Goal: Task Accomplishment & Management: Manage account settings

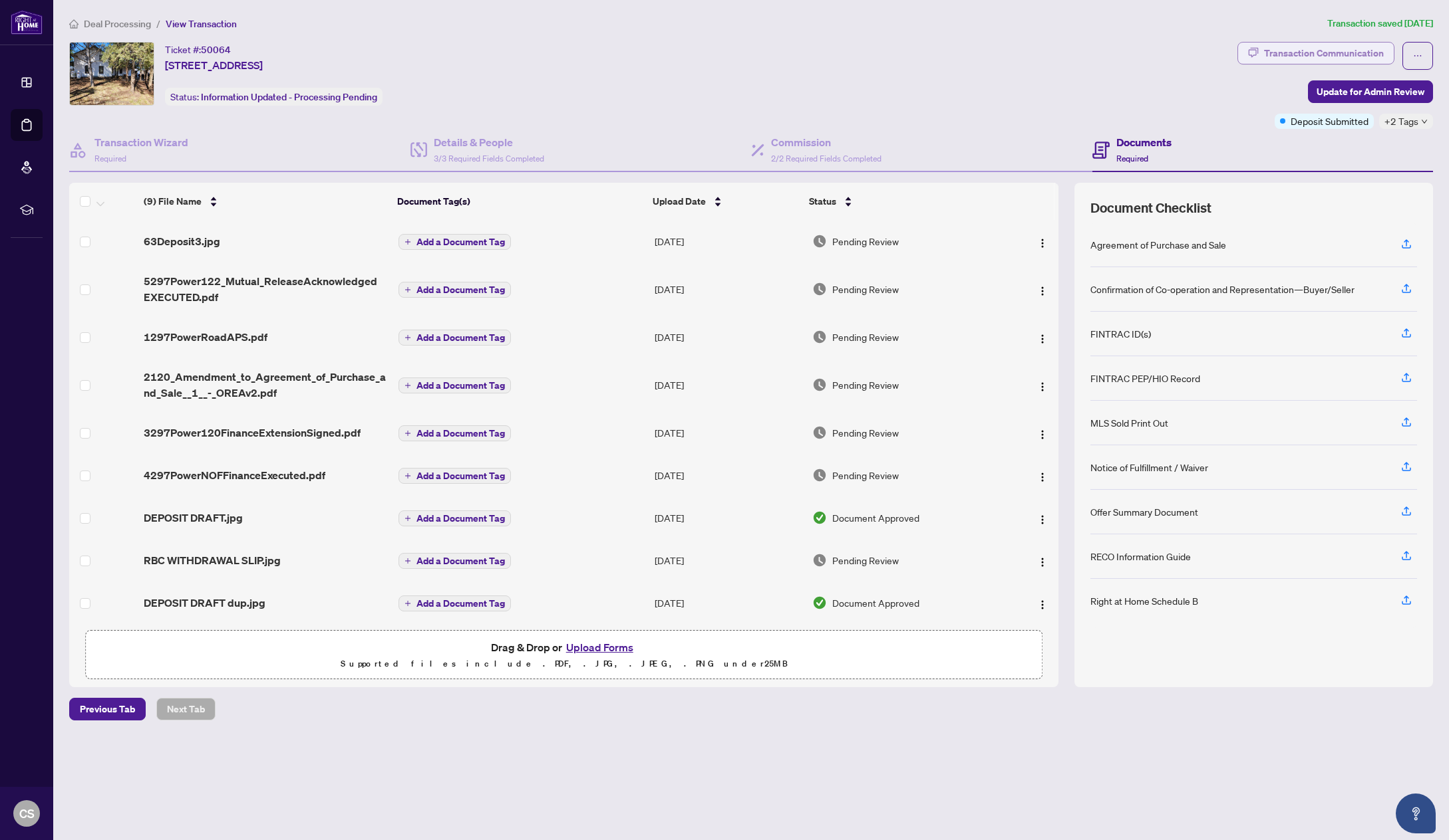
click at [1305, 54] on div "Transaction Communication" at bounding box center [1323, 53] width 119 height 21
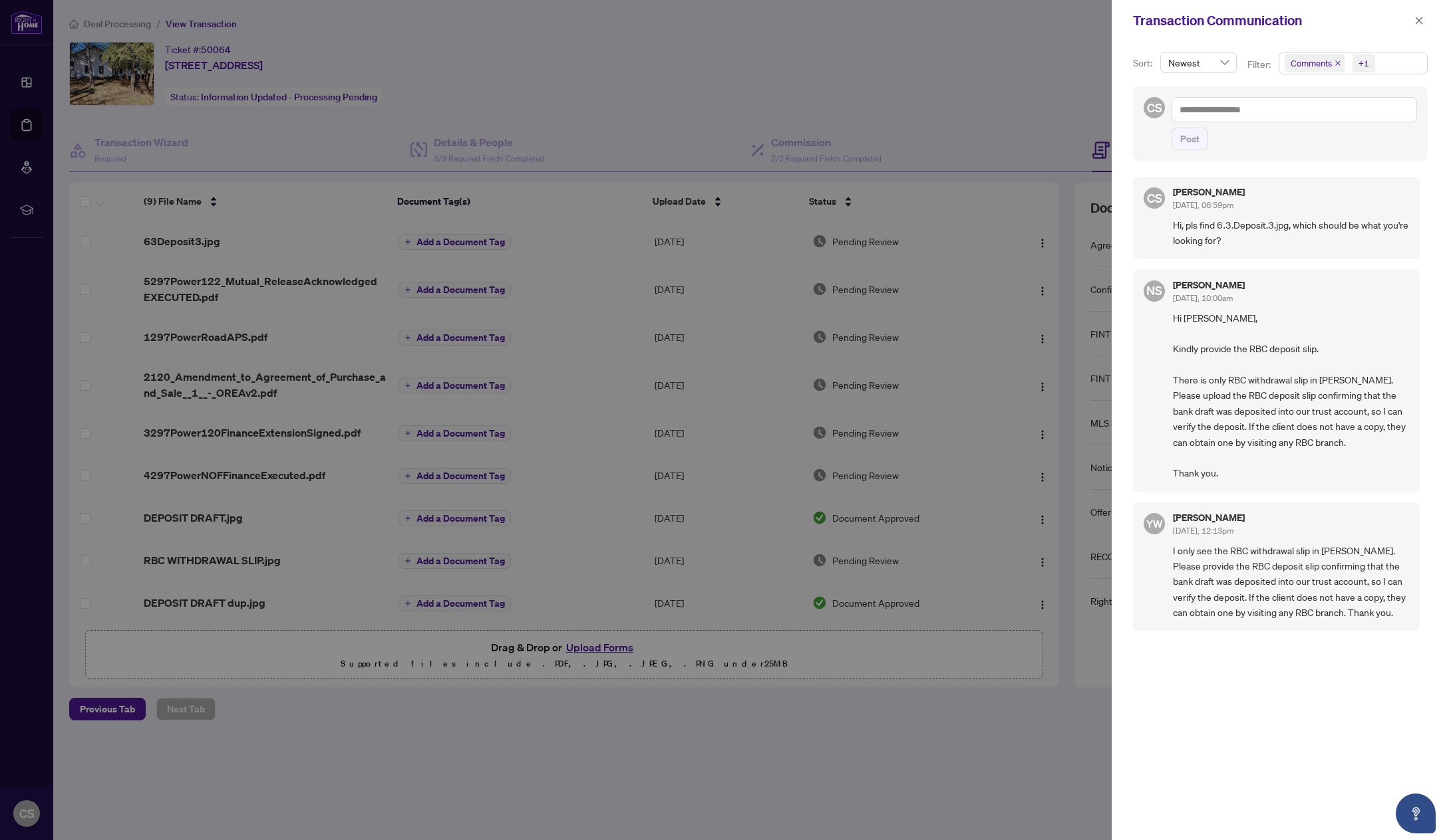
click at [129, 30] on div at bounding box center [724, 420] width 1449 height 840
click at [125, 22] on div at bounding box center [724, 420] width 1449 height 840
click at [419, 32] on div at bounding box center [724, 420] width 1449 height 840
click at [1416, 21] on icon "close" at bounding box center [1418, 20] width 10 height 10
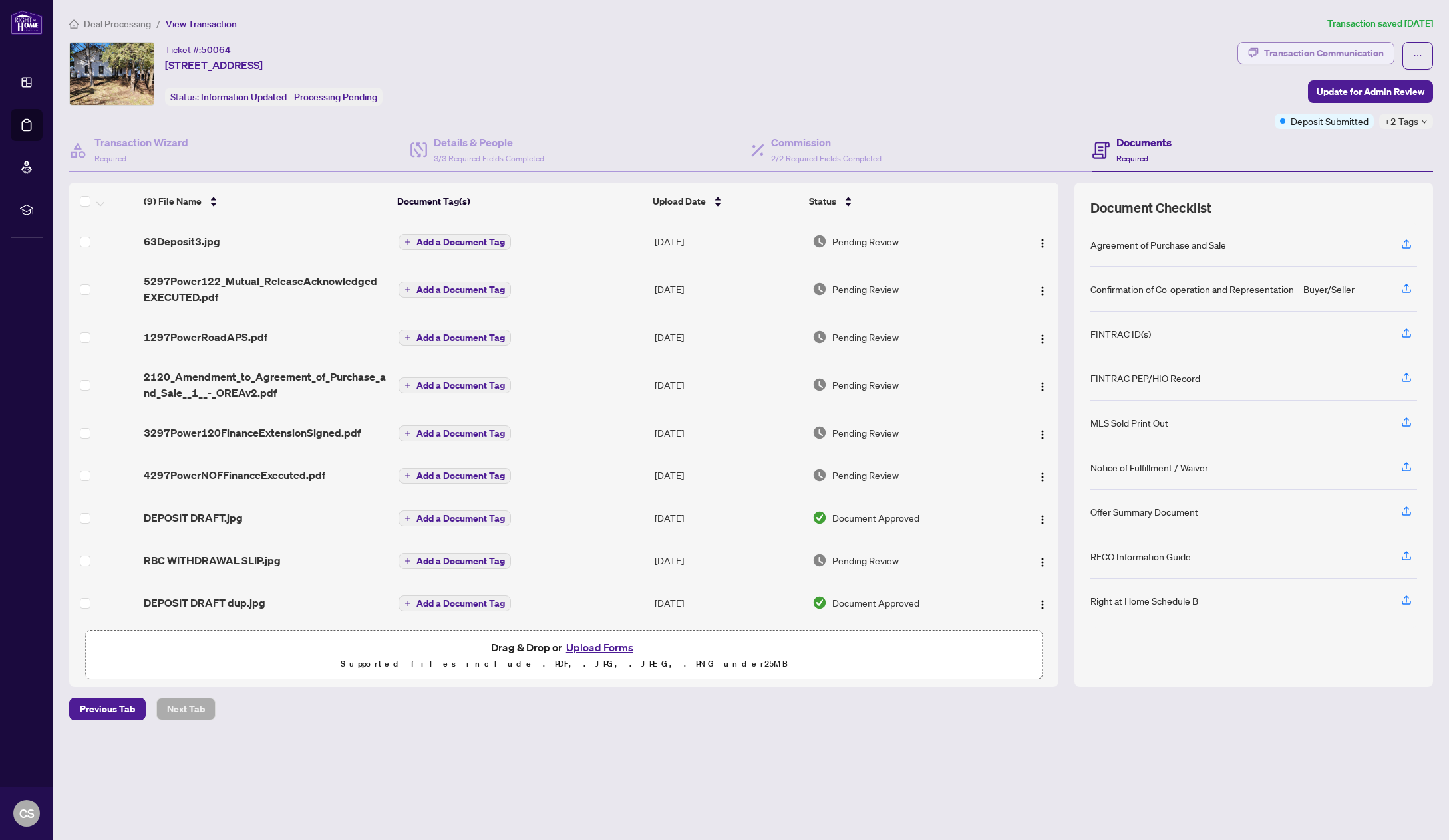
click at [1341, 52] on div "Transaction Communication" at bounding box center [1323, 53] width 119 height 21
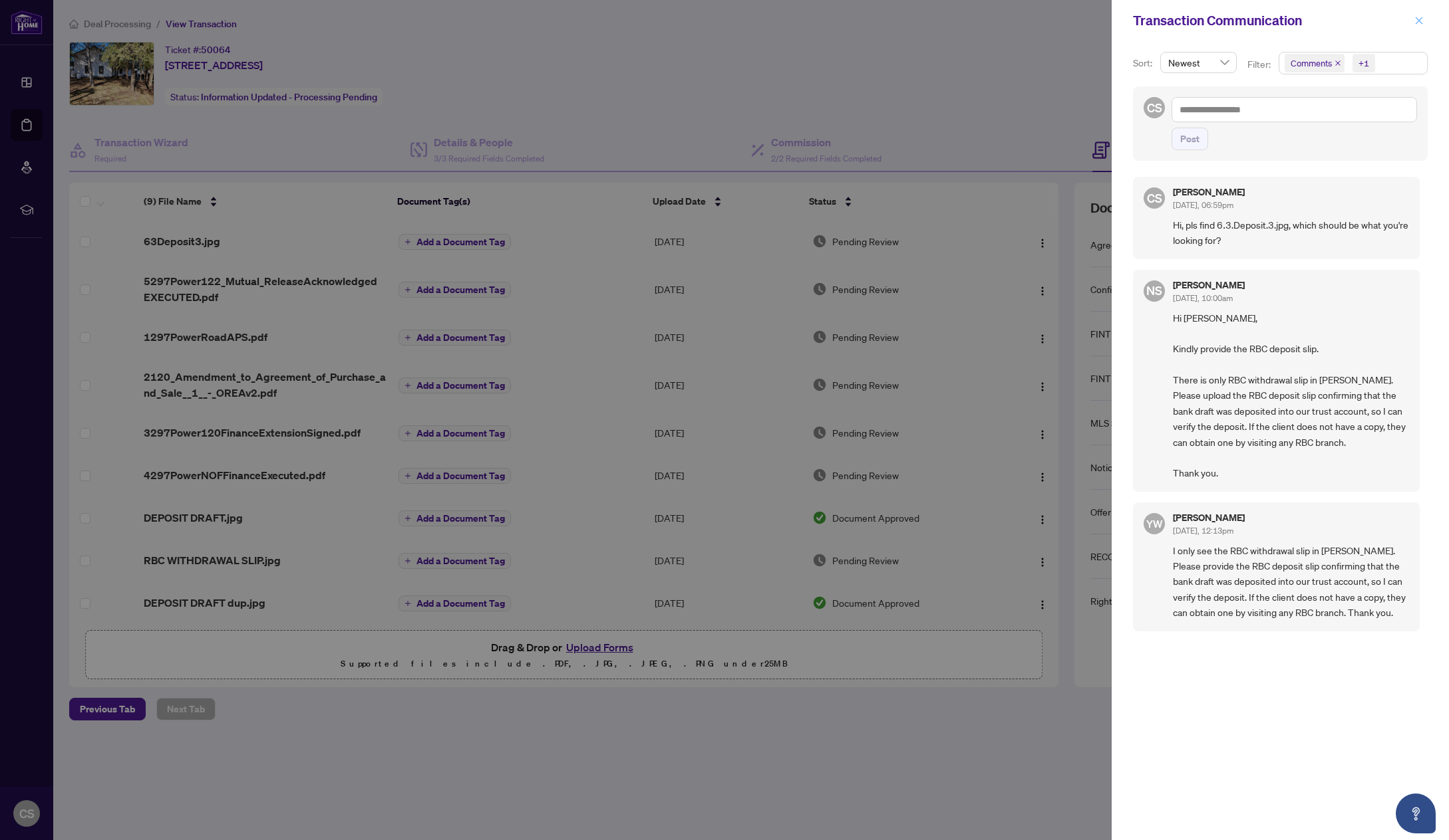
click at [1418, 24] on icon "close" at bounding box center [1418, 20] width 10 height 10
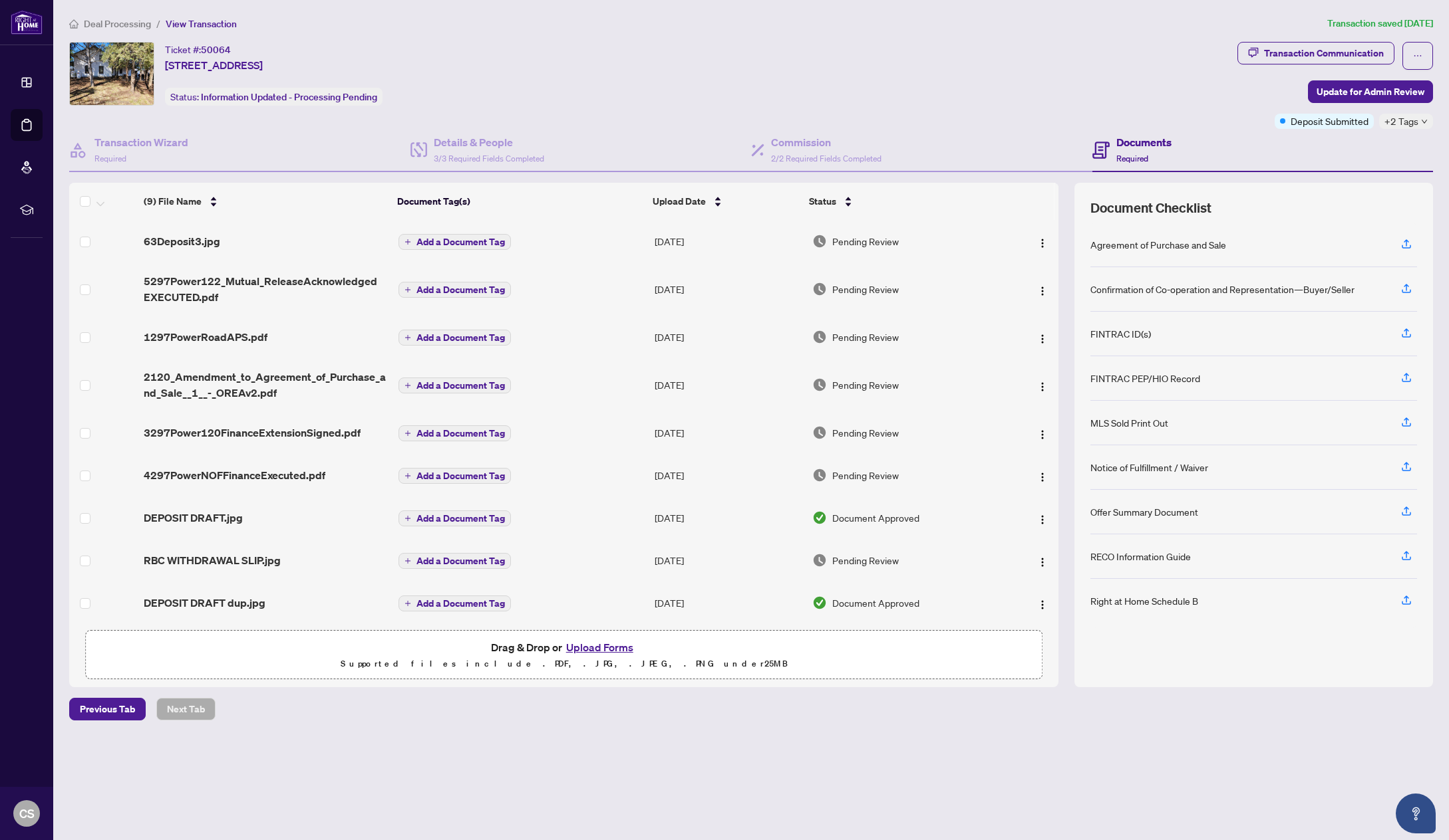
click at [126, 27] on span "Deal Processing" at bounding box center [117, 24] width 67 height 12
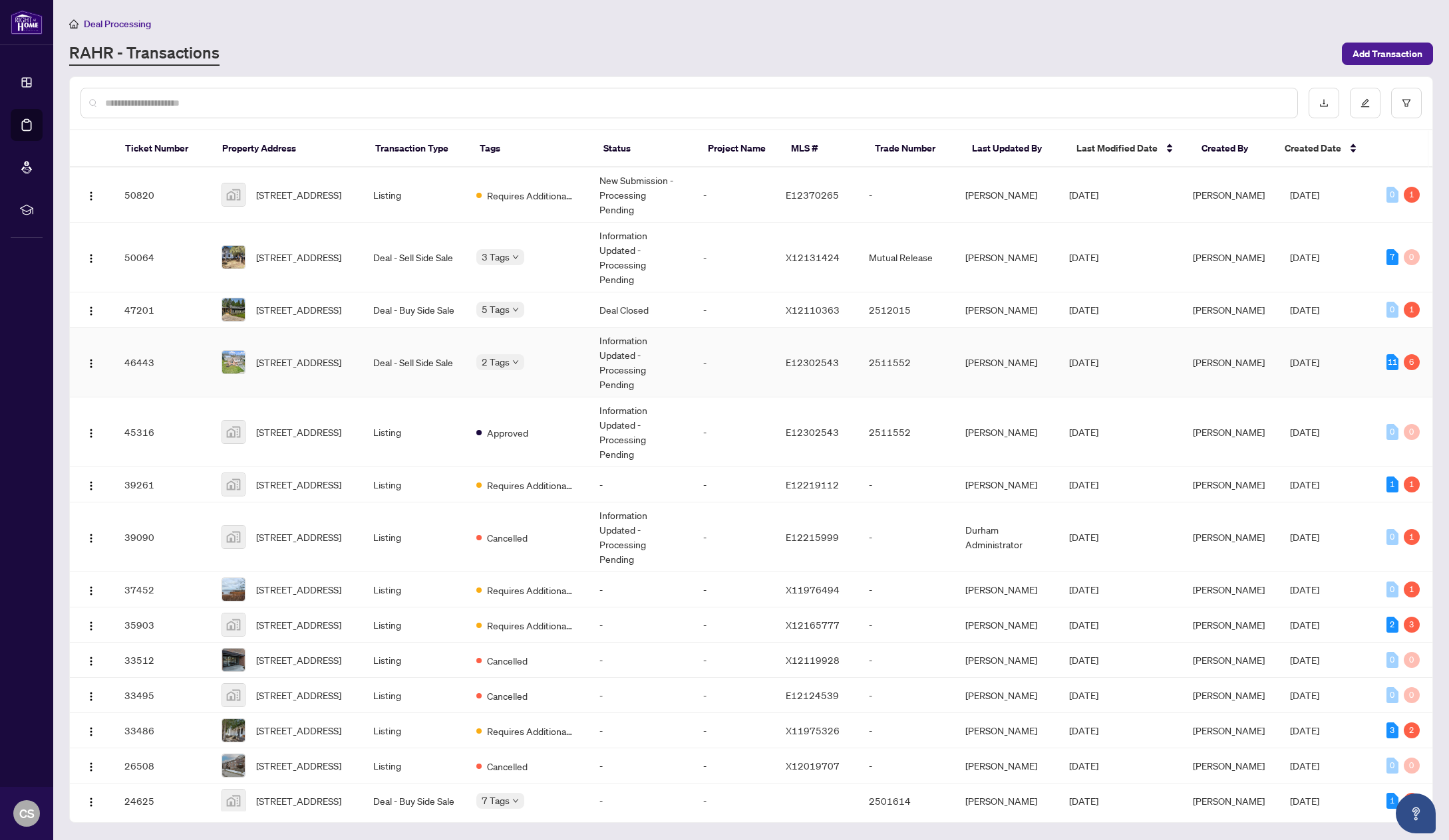
click at [279, 355] on span "65 Heath Cres, Scugog, Ontario L9L 1K9, Canada" at bounding box center [299, 362] width 85 height 15
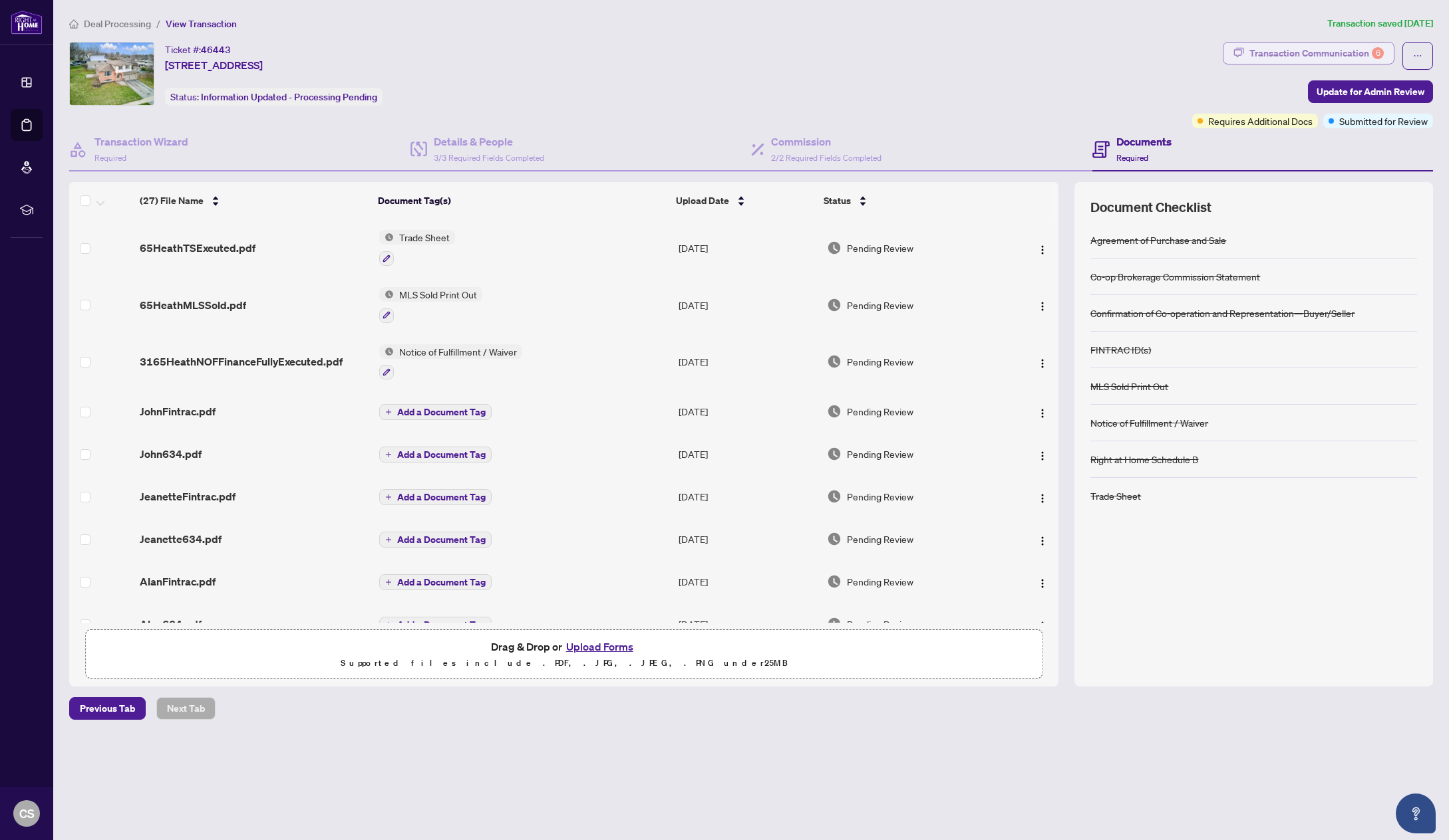
click at [1336, 43] on div "Transaction Communication 6" at bounding box center [1316, 53] width 134 height 21
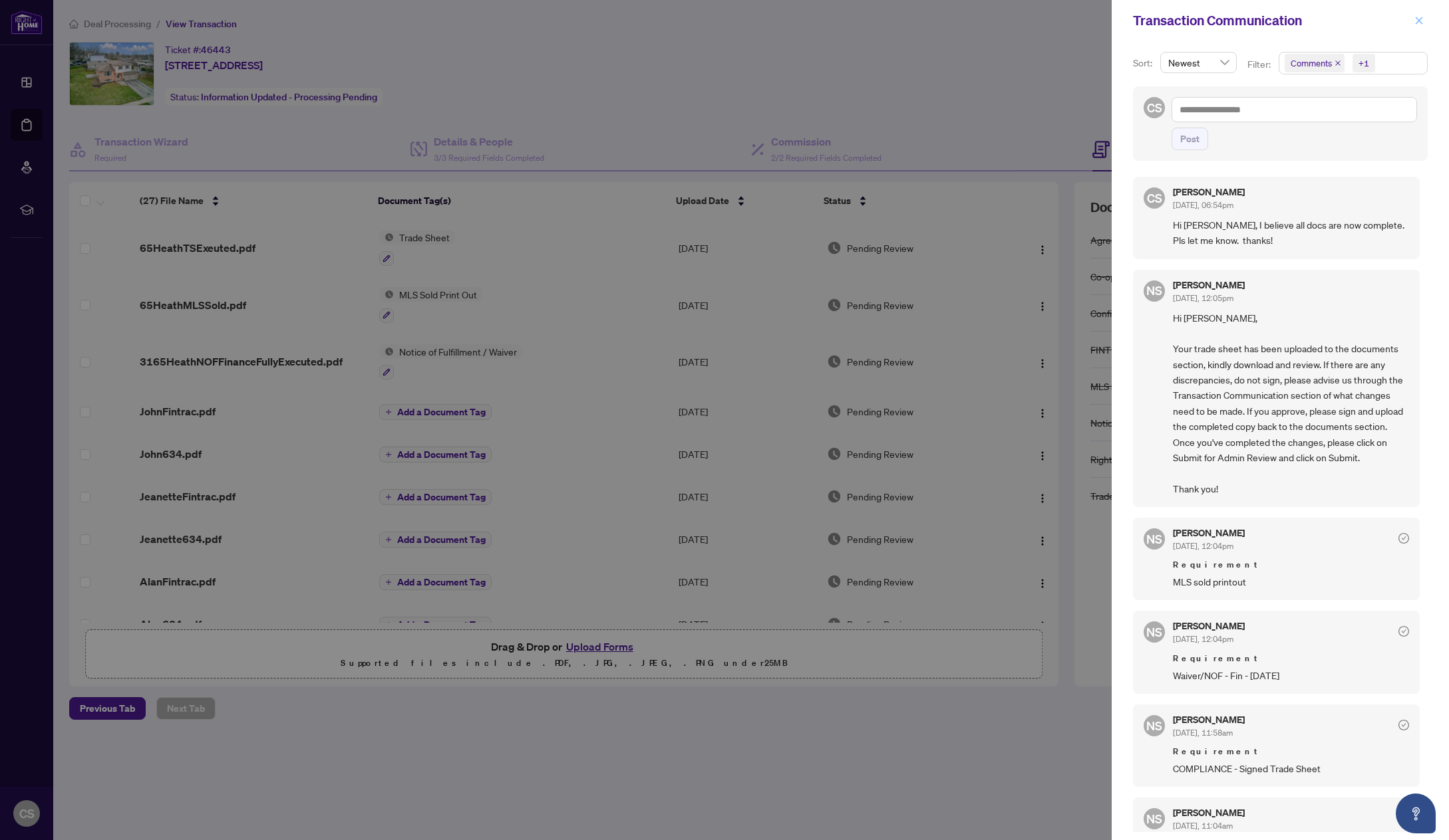
click at [1418, 21] on icon "close" at bounding box center [1419, 20] width 7 height 7
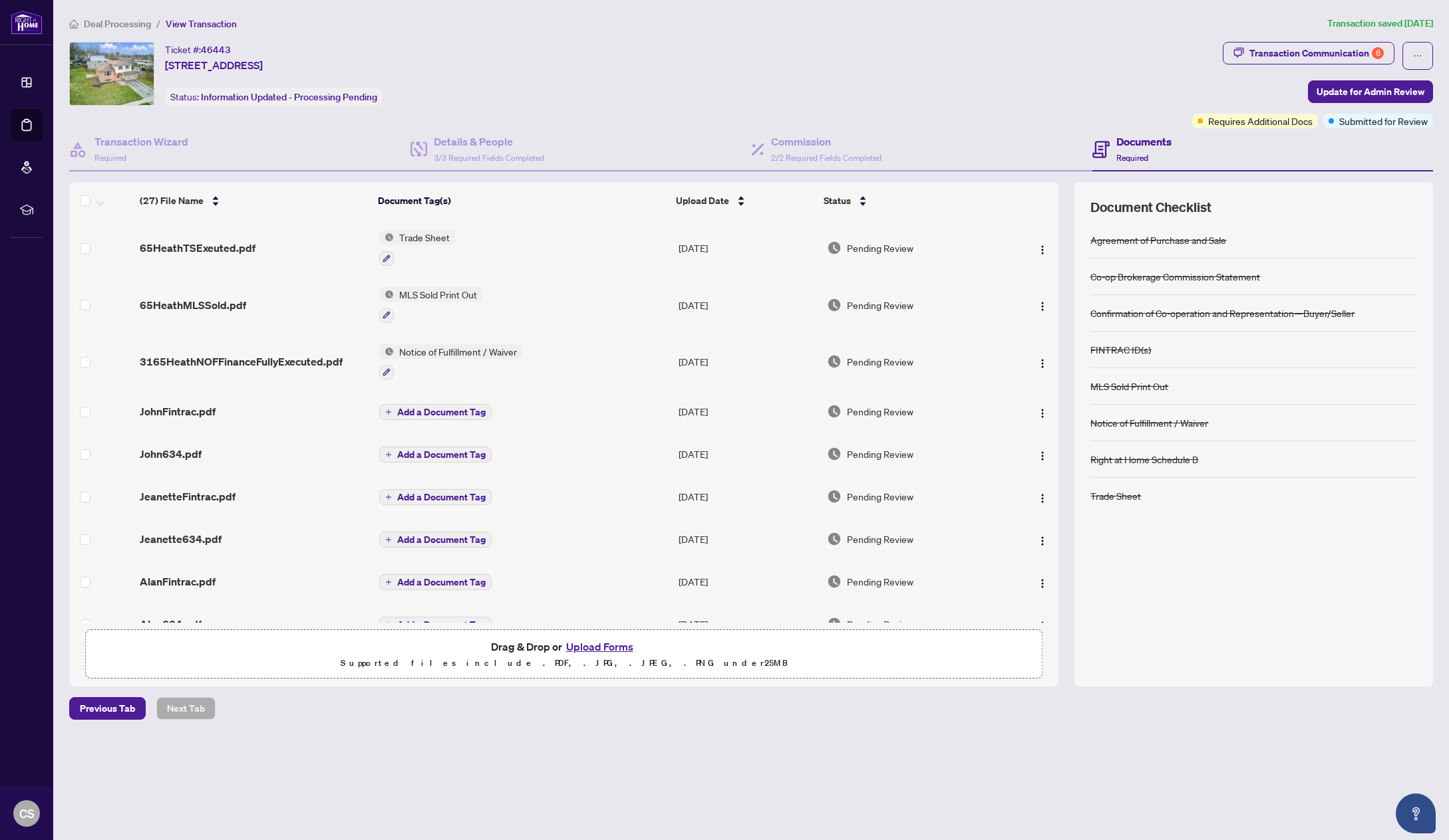
click at [638, 39] on div "Deal Processing / View Transaction Transaction saved 2 days ago Ticket #: 46443…" at bounding box center [751, 368] width 1374 height 704
